Goal: Information Seeking & Learning: Find specific fact

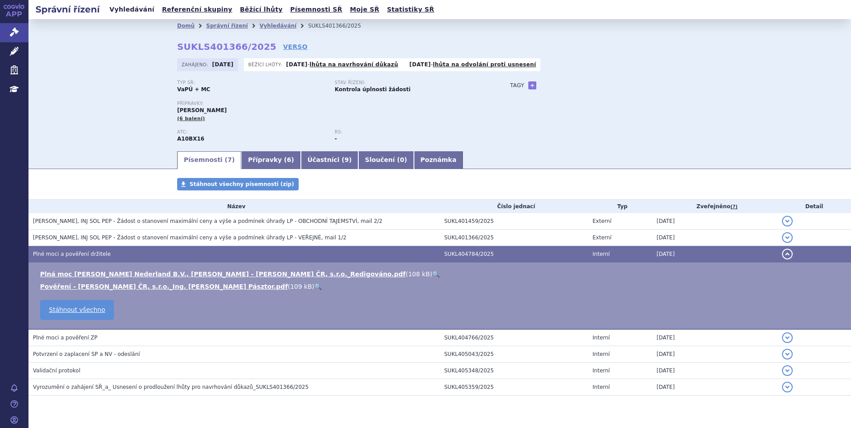
click at [145, 12] on link "Vyhledávání" at bounding box center [132, 10] width 50 height 12
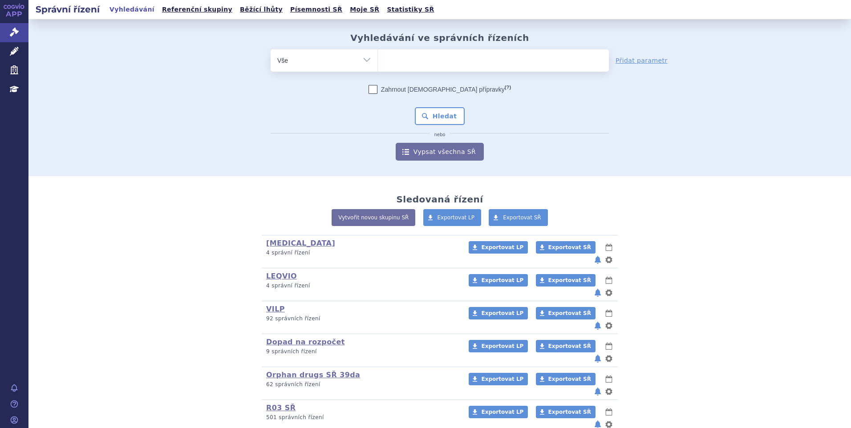
click at [433, 57] on ul at bounding box center [493, 58] width 231 height 19
click at [378, 57] on select at bounding box center [377, 60] width 0 height 22
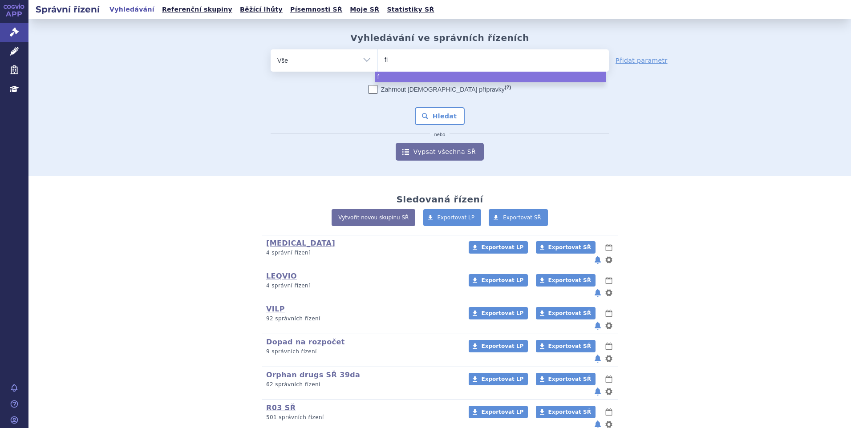
type input "fil"
type input "filsu"
type input "filsue"
type input "filsuez"
type input "filsue"
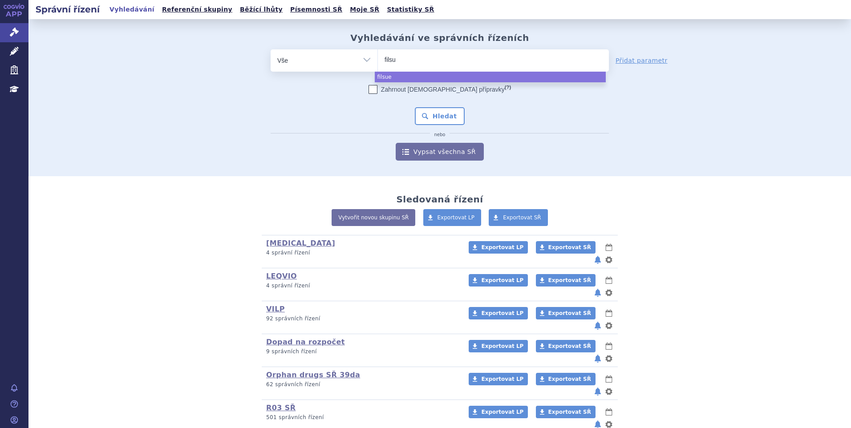
type input "filsuv"
type input "filsuve"
type input "filsuvez"
select select "filsuvez"
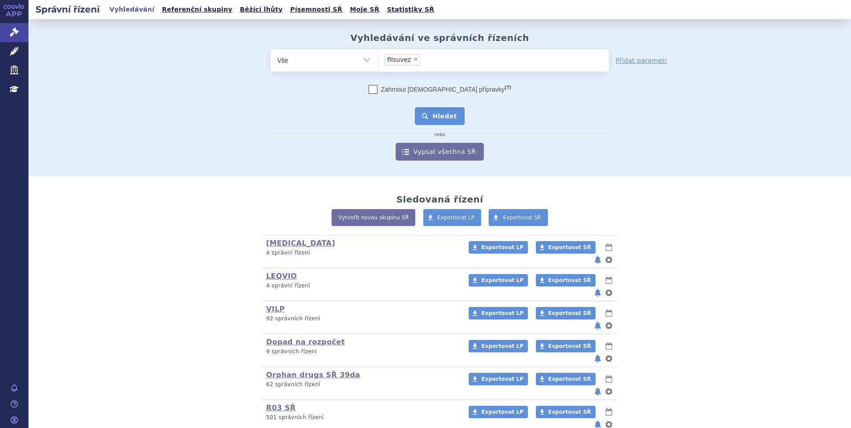
click at [419, 118] on button "Hledat" at bounding box center [440, 116] width 50 height 18
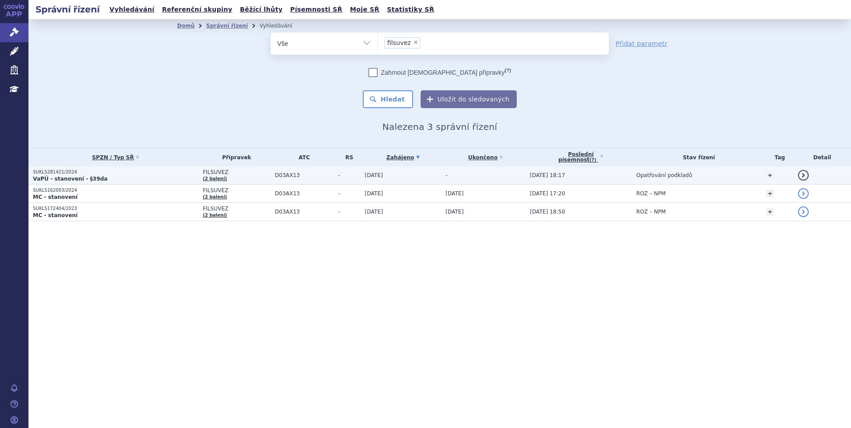
click at [116, 181] on p "VaPÚ - stanovení - §39da" at bounding box center [116, 178] width 166 height 7
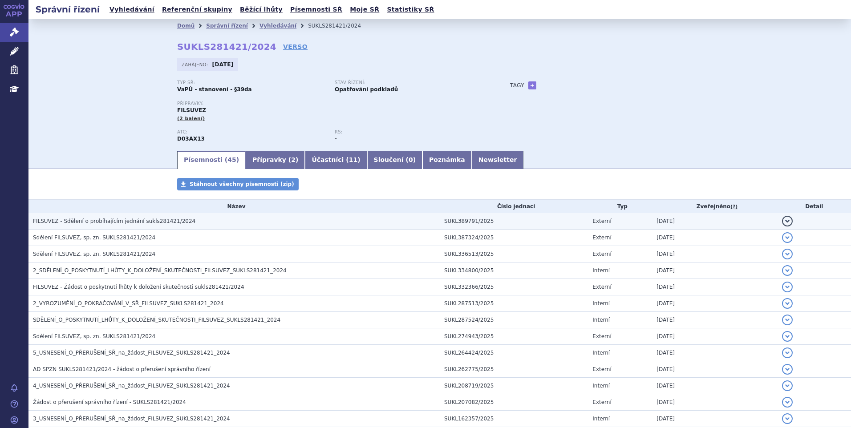
click at [127, 215] on td "FILSUVEZ - Sdělení o probíhajícím jednání sukls281421/2024" at bounding box center [233, 221] width 411 height 16
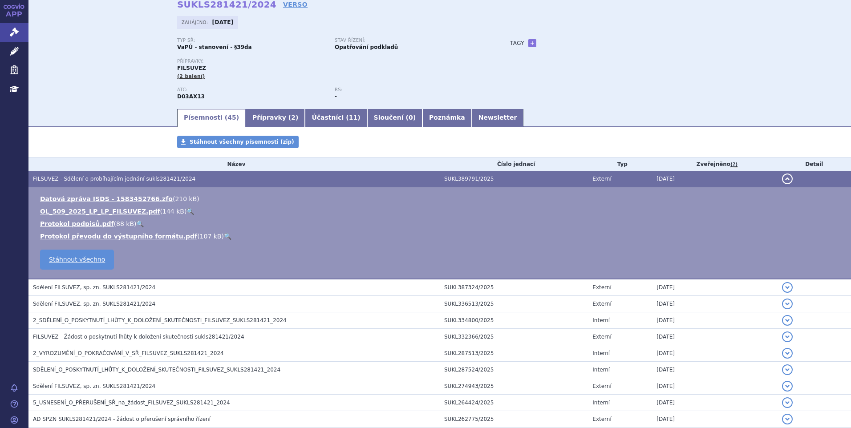
scroll to position [89, 0]
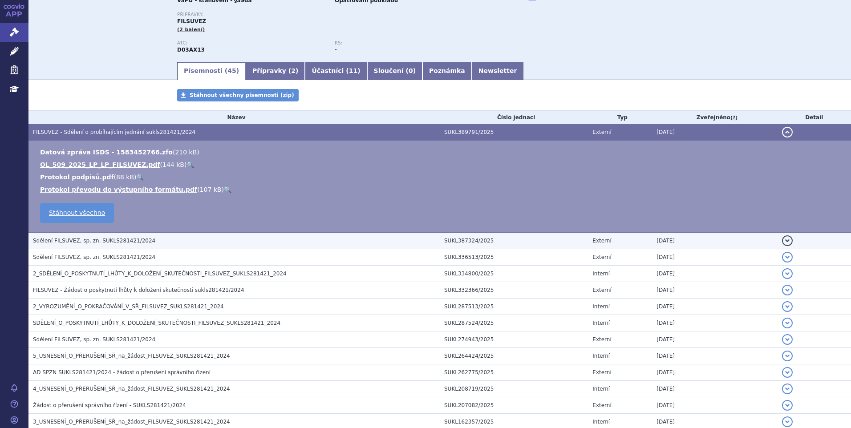
click at [128, 240] on span "Sdělení FILSUVEZ, sp. zn. SUKLS281421/2024" at bounding box center [94, 241] width 122 height 6
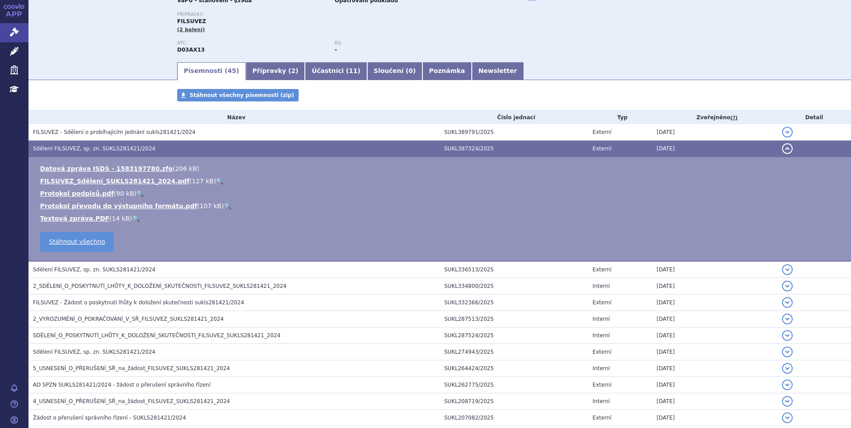
click at [216, 178] on link "🔍" at bounding box center [220, 181] width 8 height 7
